Goal: Transaction & Acquisition: Purchase product/service

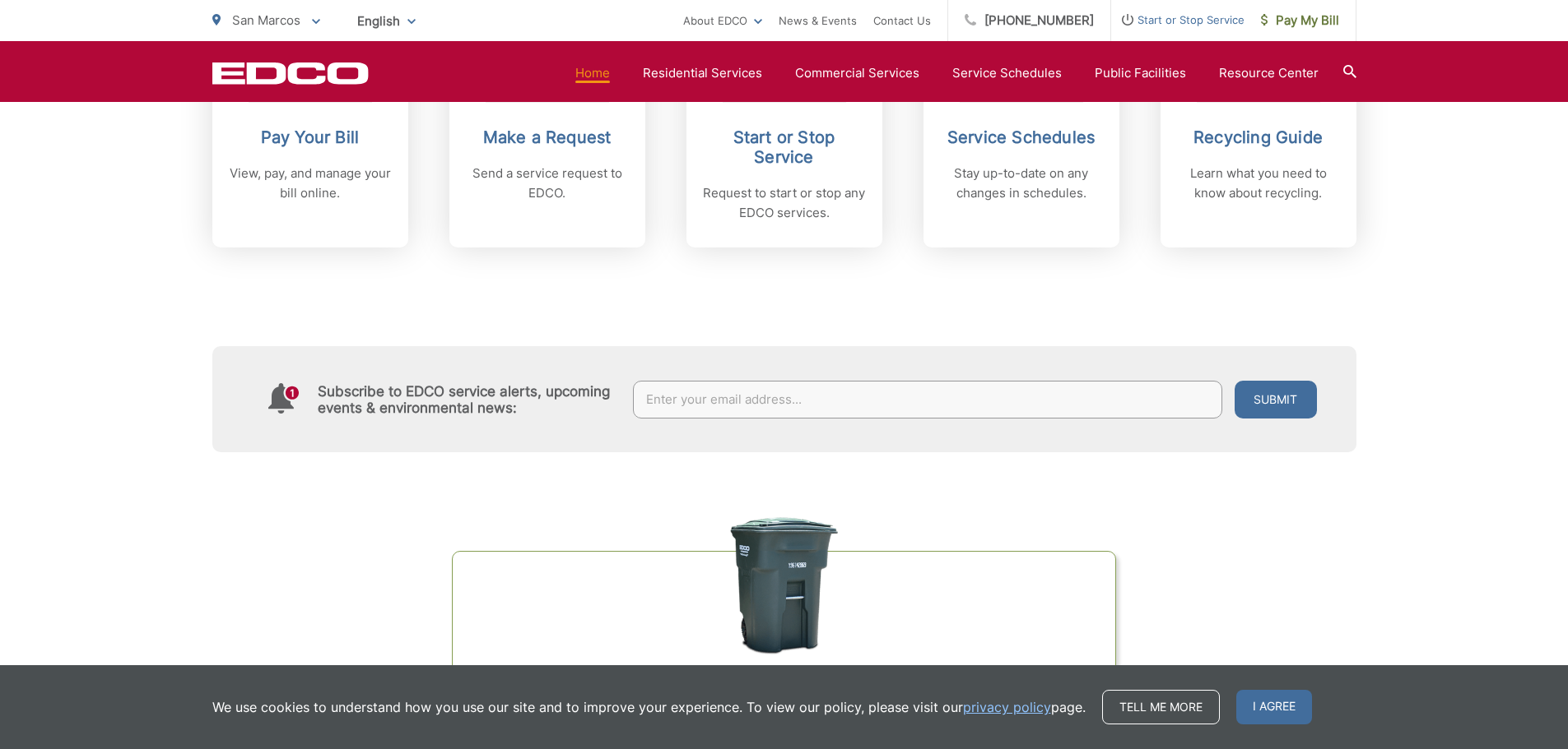
scroll to position [493, 0]
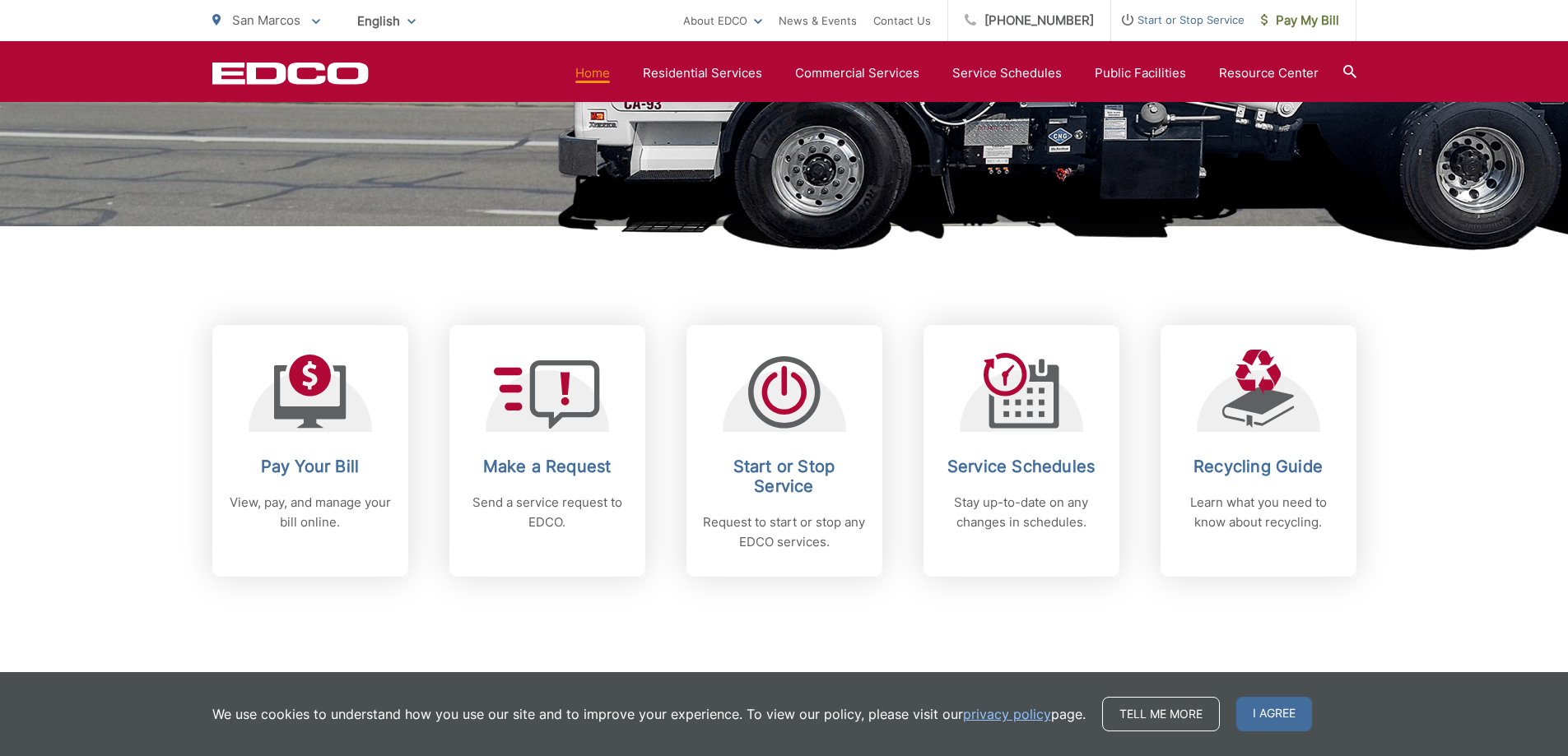
click at [1280, 712] on span "I agree" at bounding box center [1274, 714] width 76 height 35
click at [1265, 720] on button "Submit" at bounding box center [1276, 729] width 82 height 38
click at [1271, 701] on div "Subscribe to EDCO service alerts, upcoming events & environmental news: Submit" at bounding box center [784, 729] width 1144 height 107
click at [1269, 719] on button "Submit" at bounding box center [1276, 729] width 82 height 38
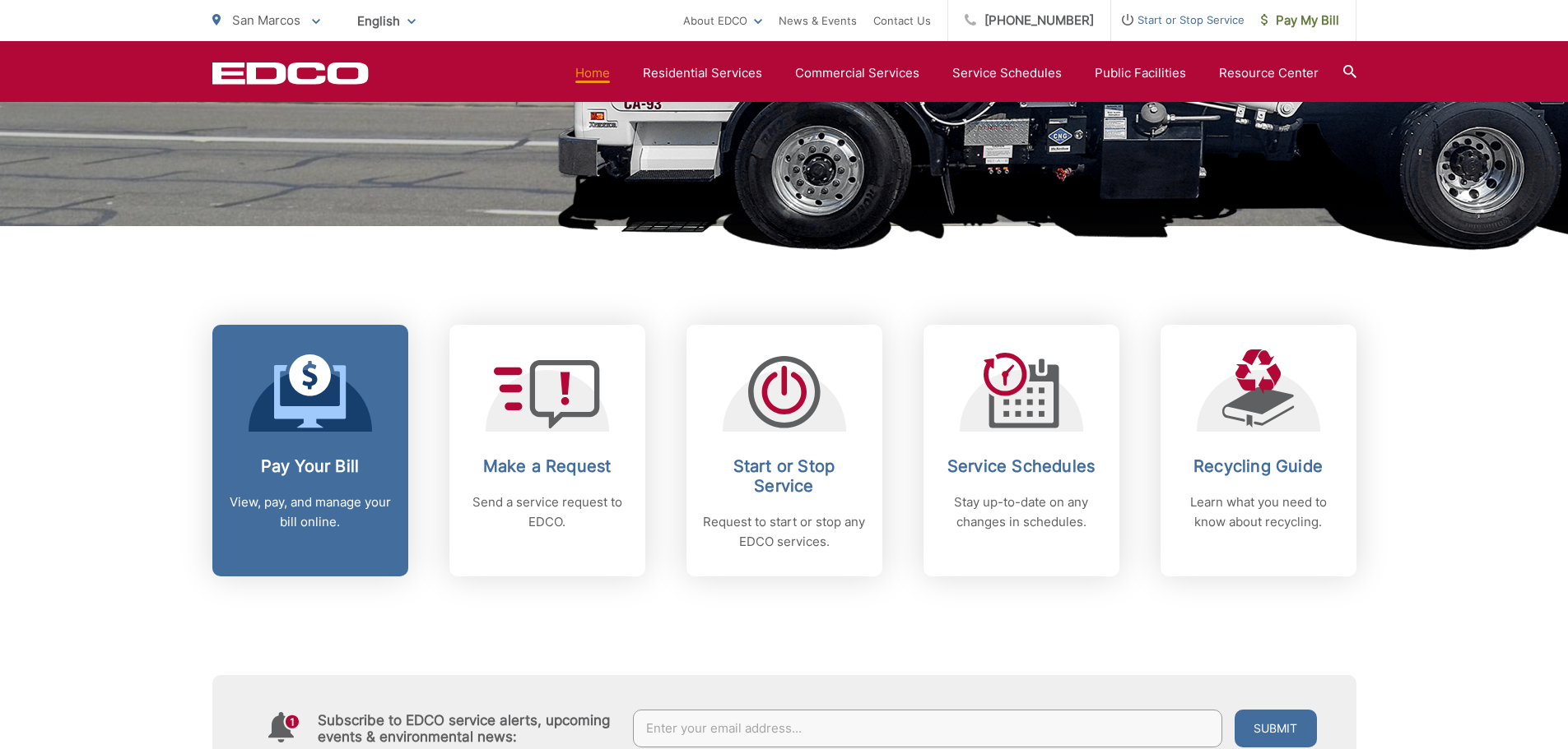
click at [342, 469] on h2 "Pay Your Bill" at bounding box center [310, 466] width 163 height 20
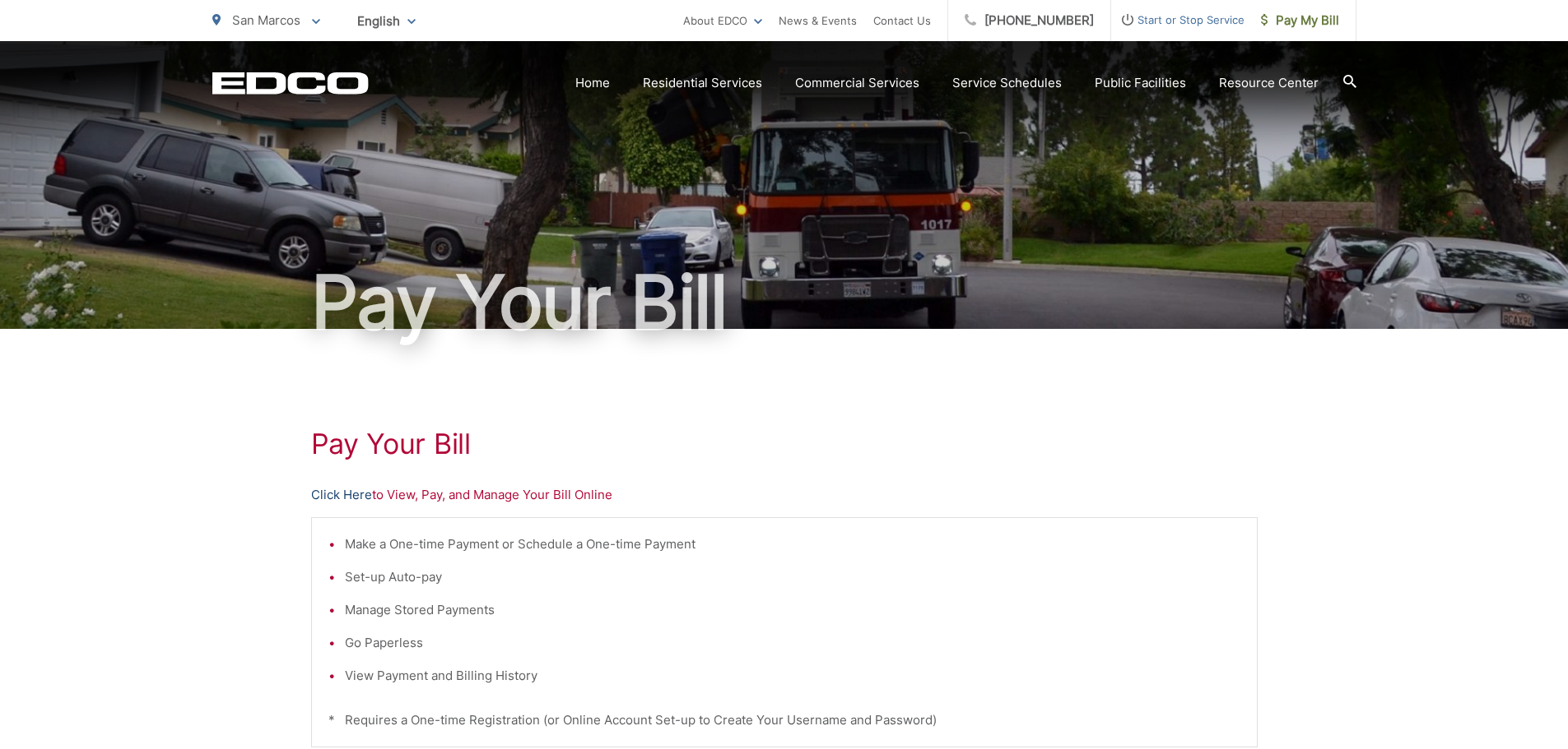
click at [350, 496] on link "Click Here" at bounding box center [341, 495] width 61 height 20
